Goal: Task Accomplishment & Management: Manage account settings

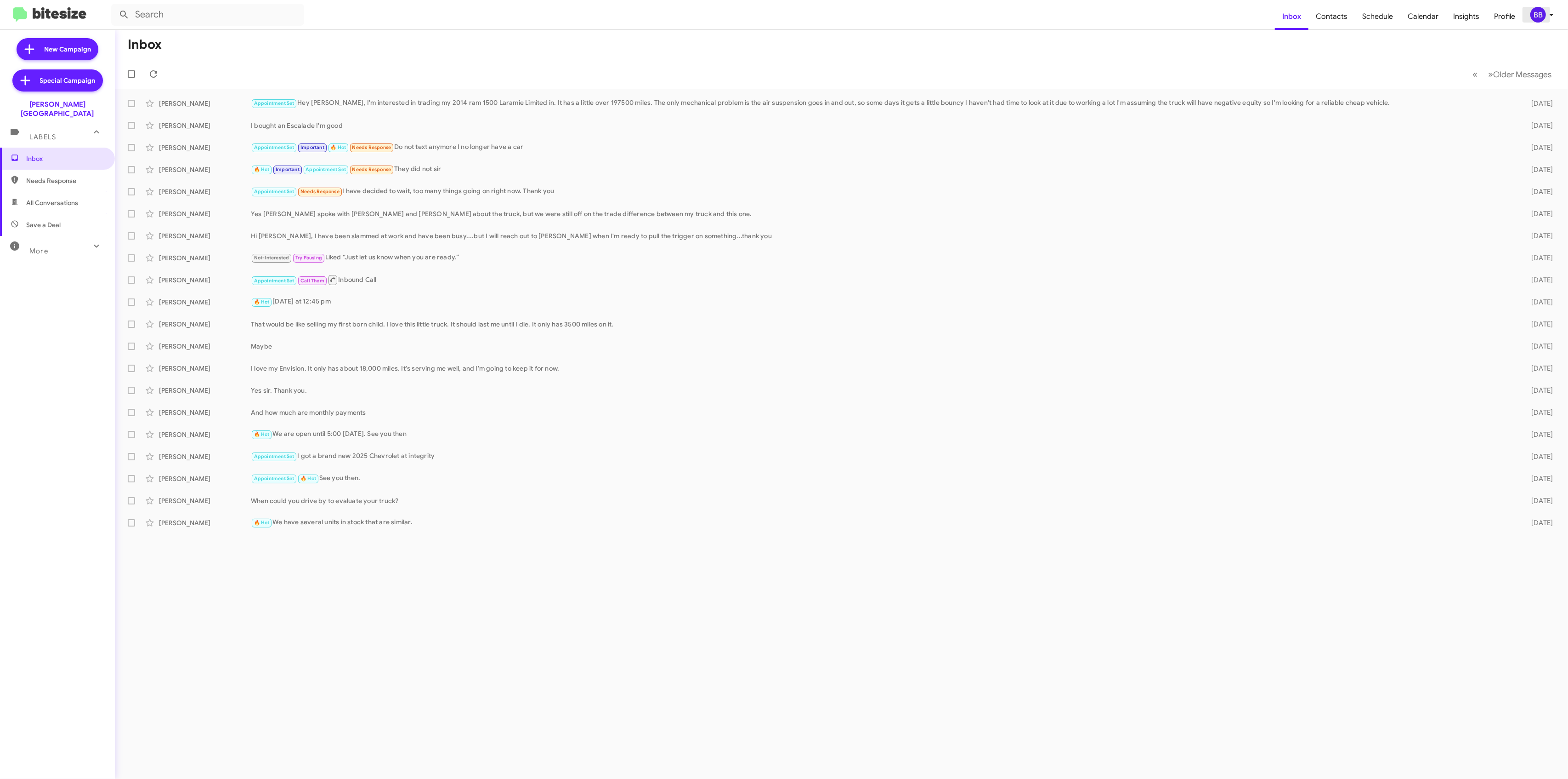
click at [1539, 12] on div "BB" at bounding box center [1538, 15] width 16 height 16
click at [1481, 349] on button "Sign out" at bounding box center [1493, 360] width 129 height 22
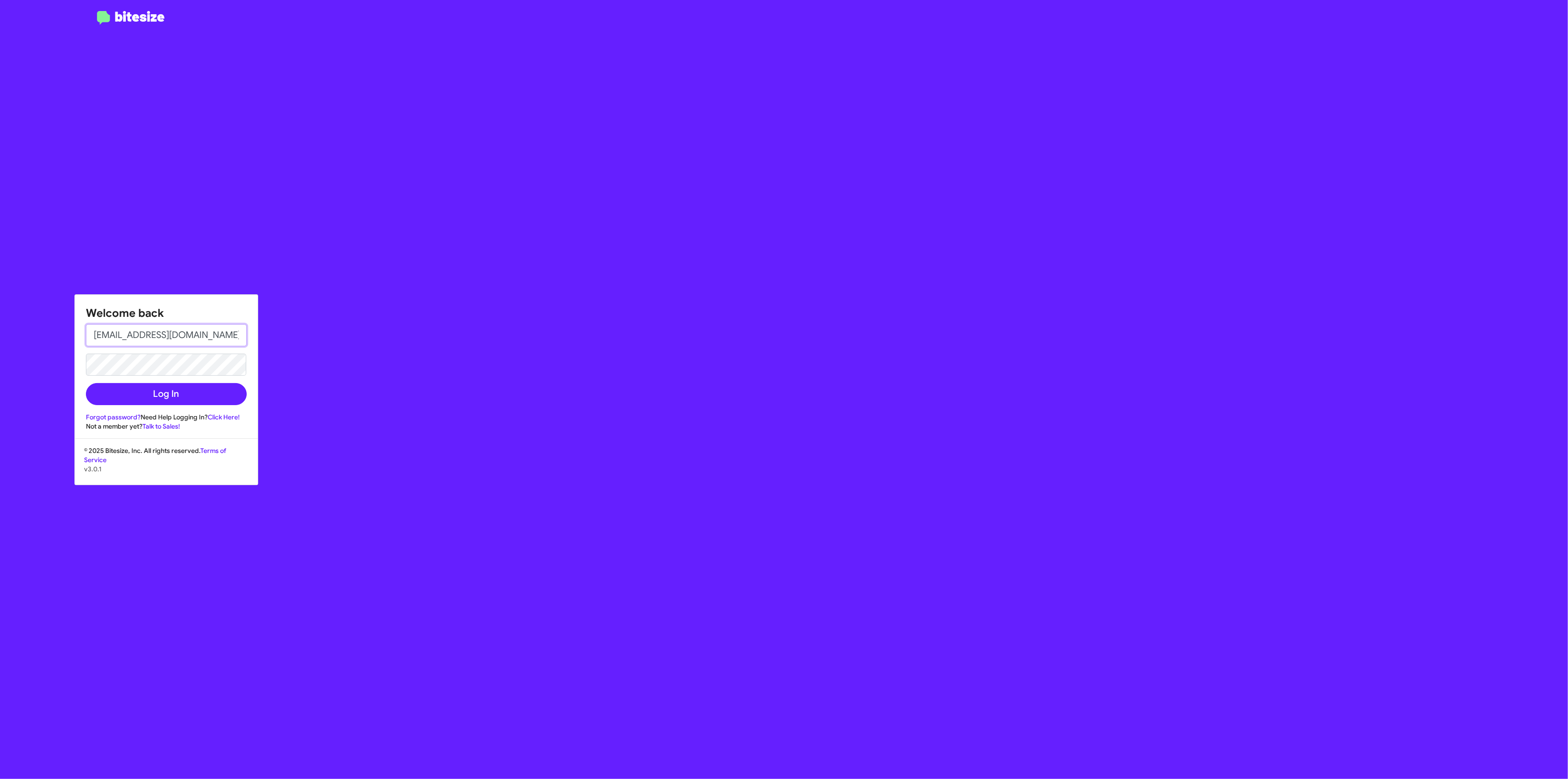
click at [172, 329] on input "[EMAIL_ADDRESS][DOMAIN_NAME]" at bounding box center [166, 335] width 161 height 22
type input "[EMAIL_ADDRESS][DOMAIN_NAME]"
click at [164, 387] on button "Log In" at bounding box center [166, 394] width 161 height 22
